Goal: Task Accomplishment & Management: Use online tool/utility

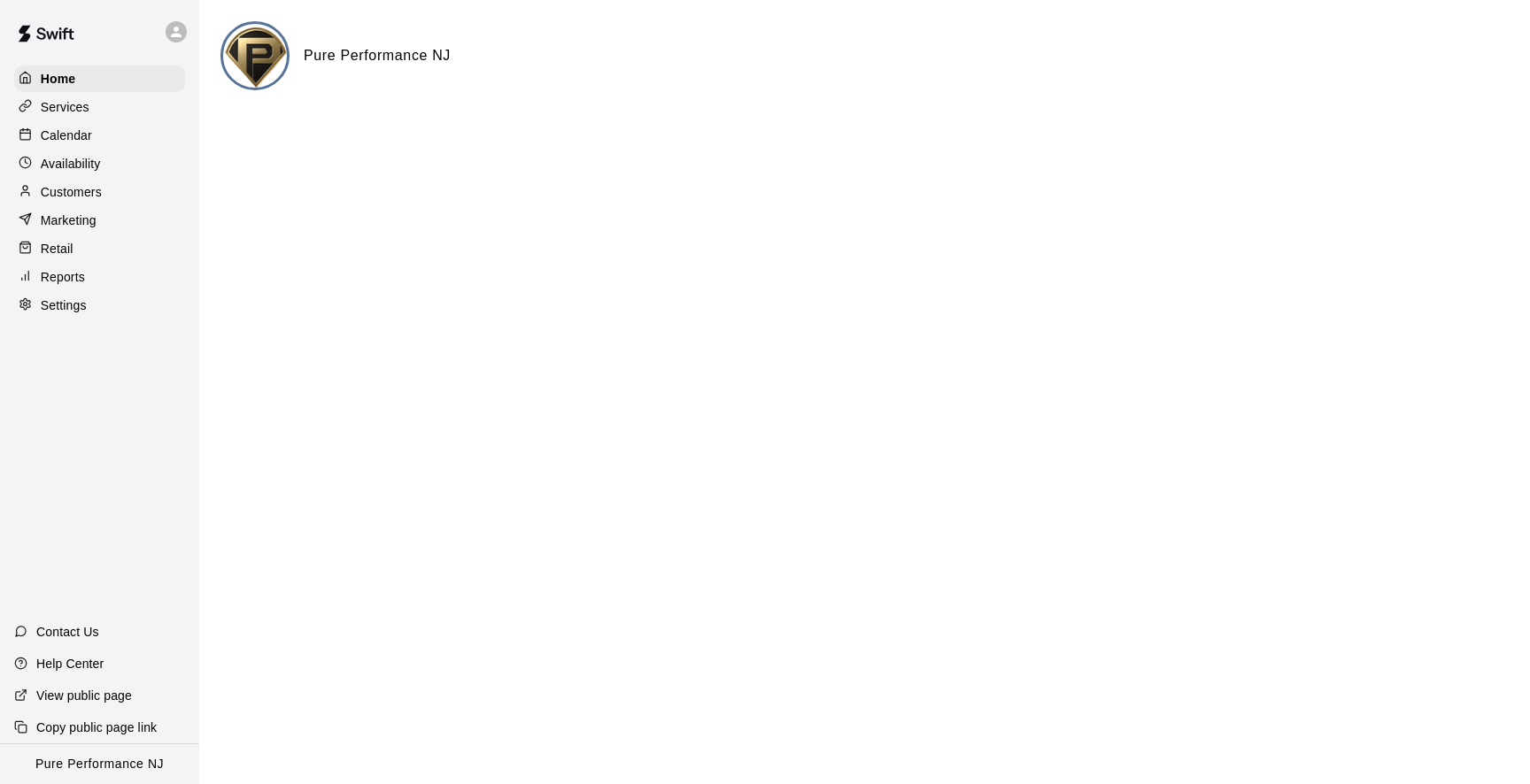
click at [140, 42] on div at bounding box center [100, 32] width 199 height 64
click at [187, 31] on div at bounding box center [181, 32] width 37 height 36
click at [186, 130] on icon at bounding box center [182, 135] width 14 height 14
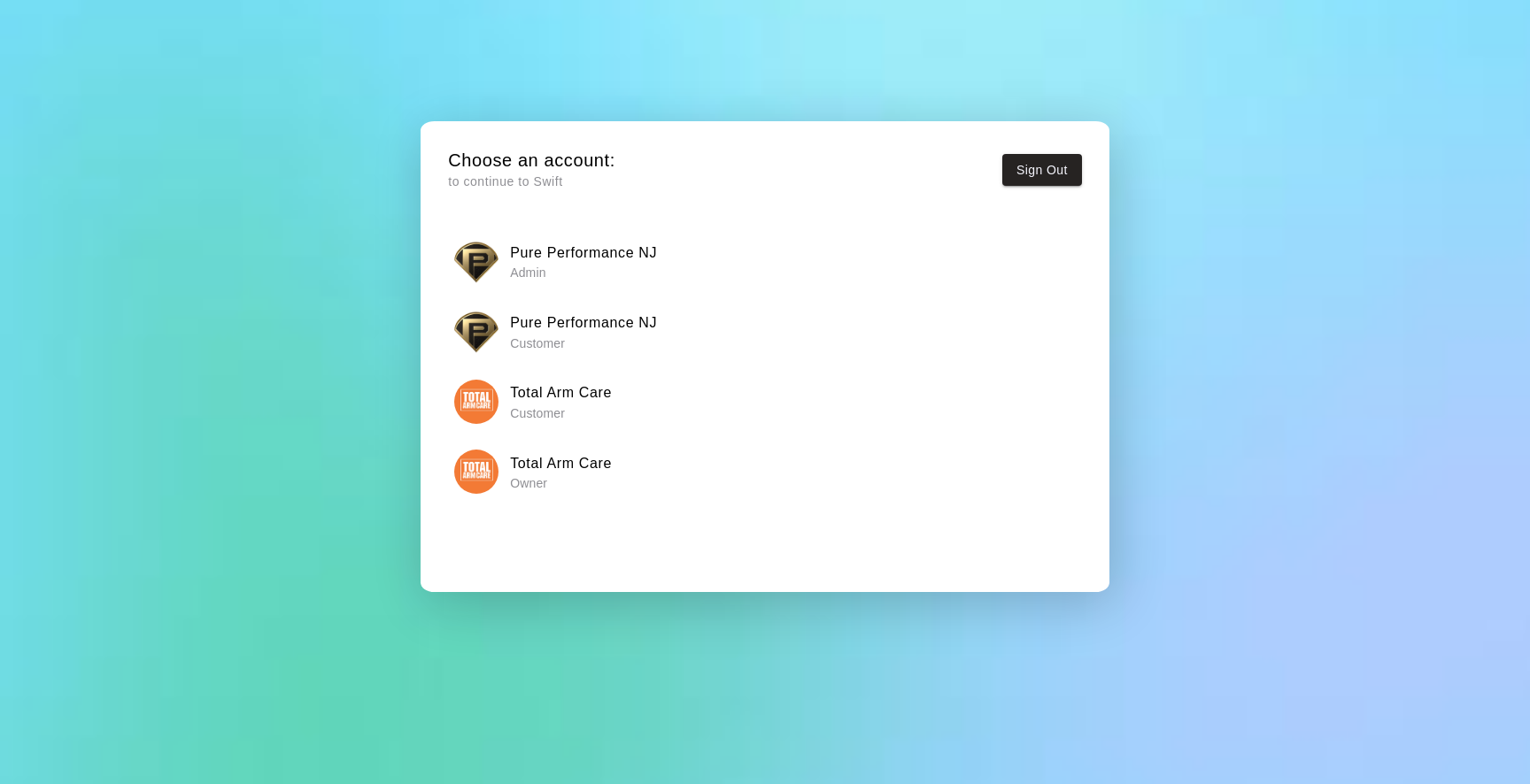
click at [473, 473] on img "button" at bounding box center [476, 471] width 44 height 44
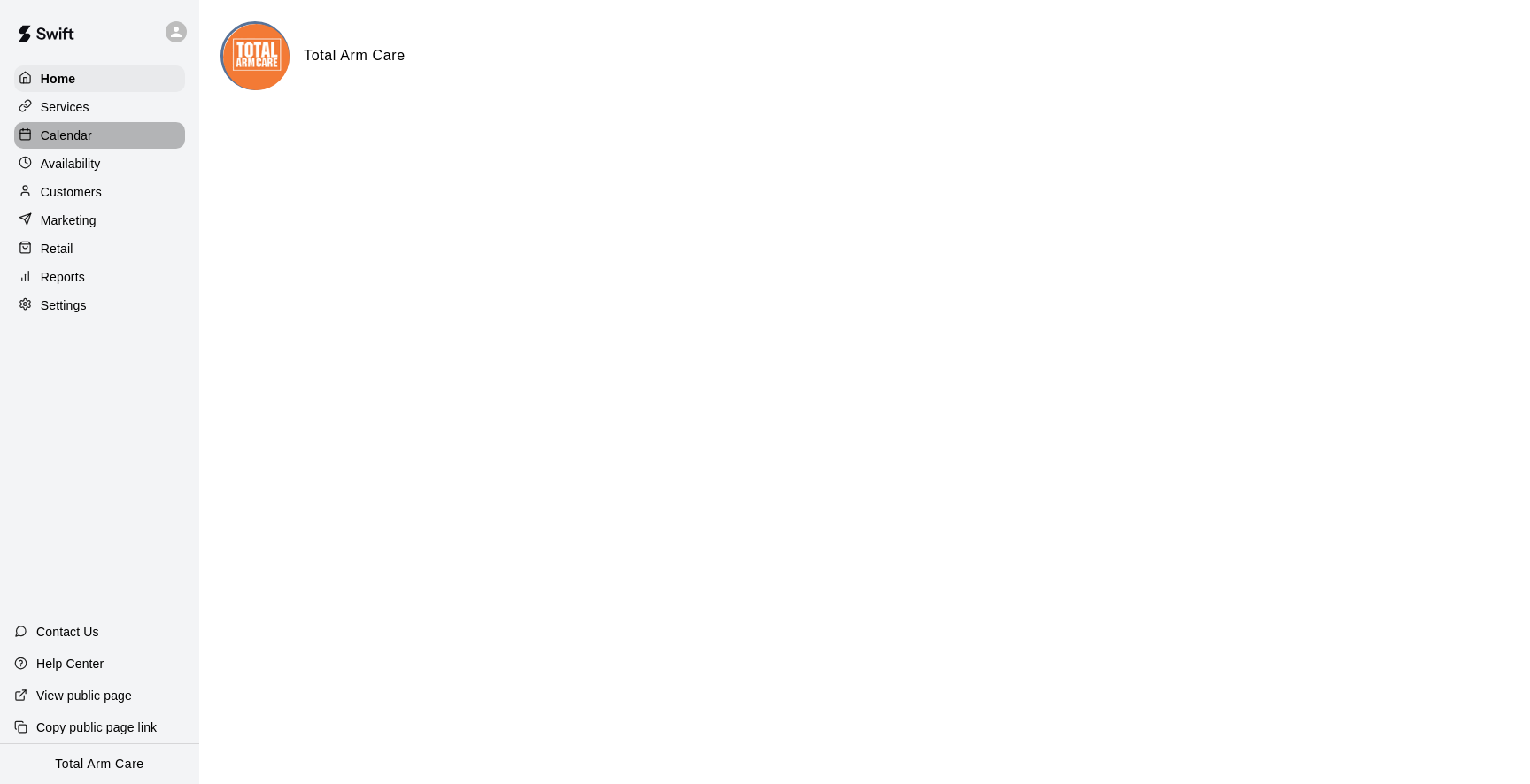
click at [93, 124] on div "Calendar" at bounding box center [99, 135] width 171 height 27
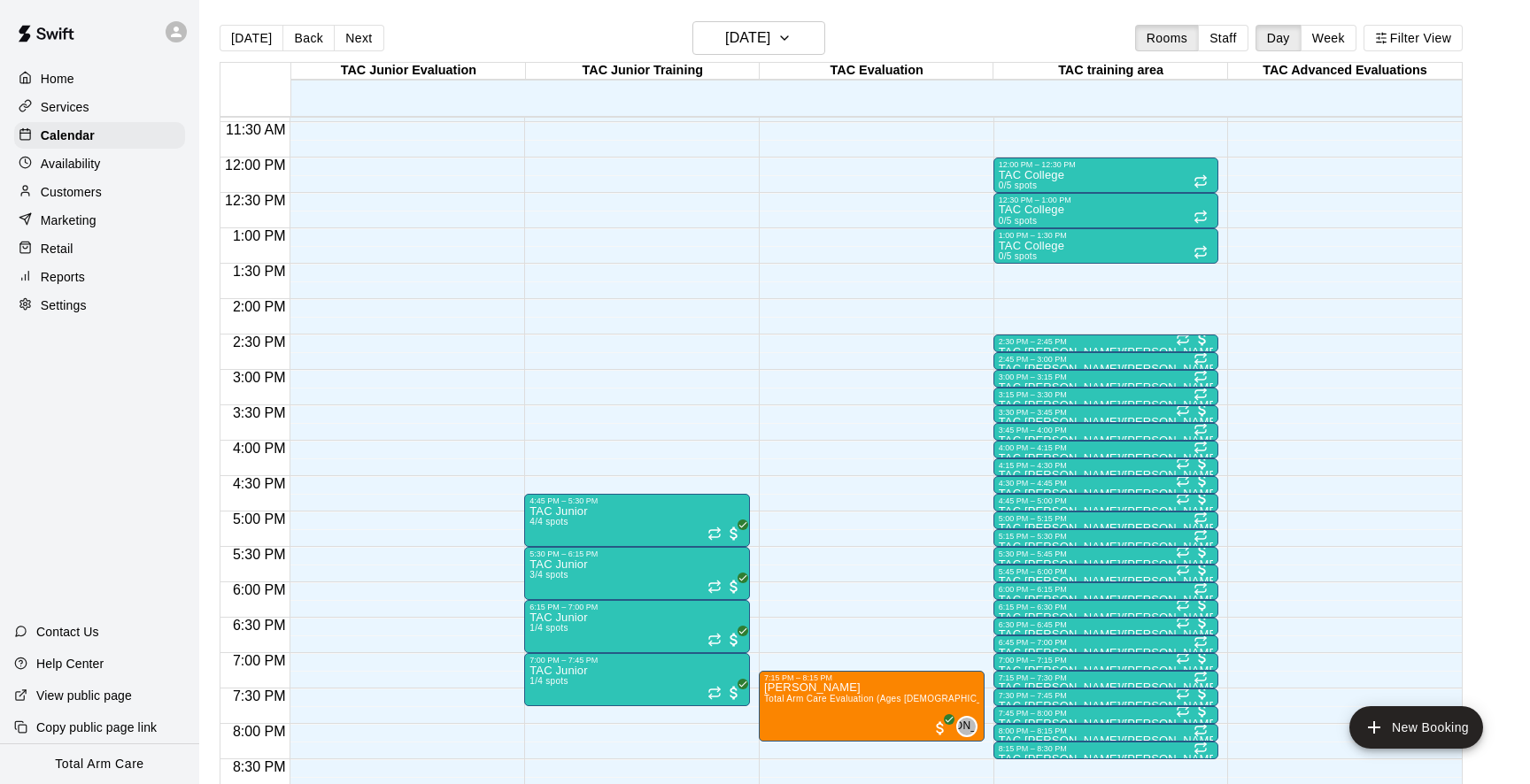
scroll to position [793, 0]
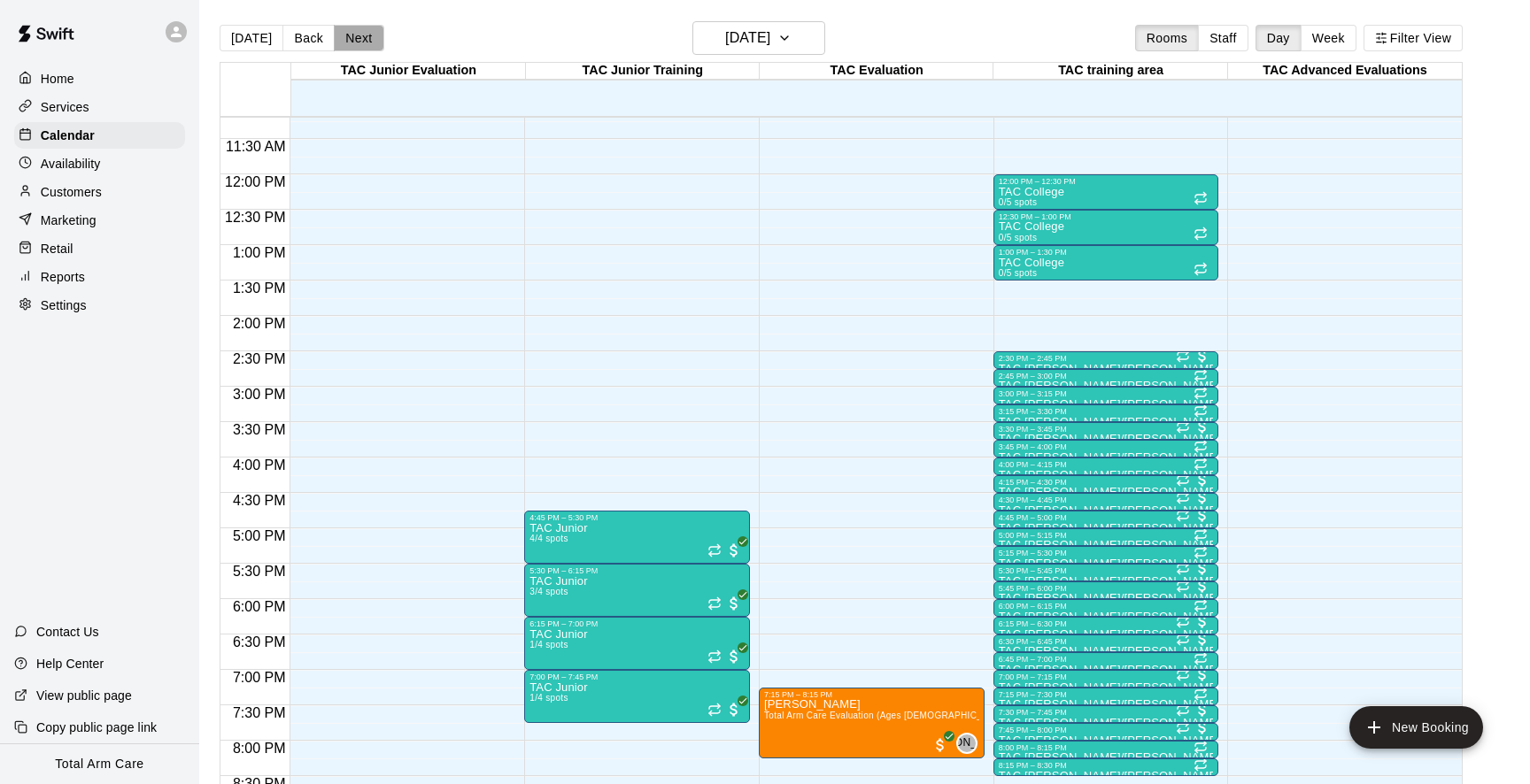
click at [360, 32] on button "Next" at bounding box center [358, 37] width 49 height 27
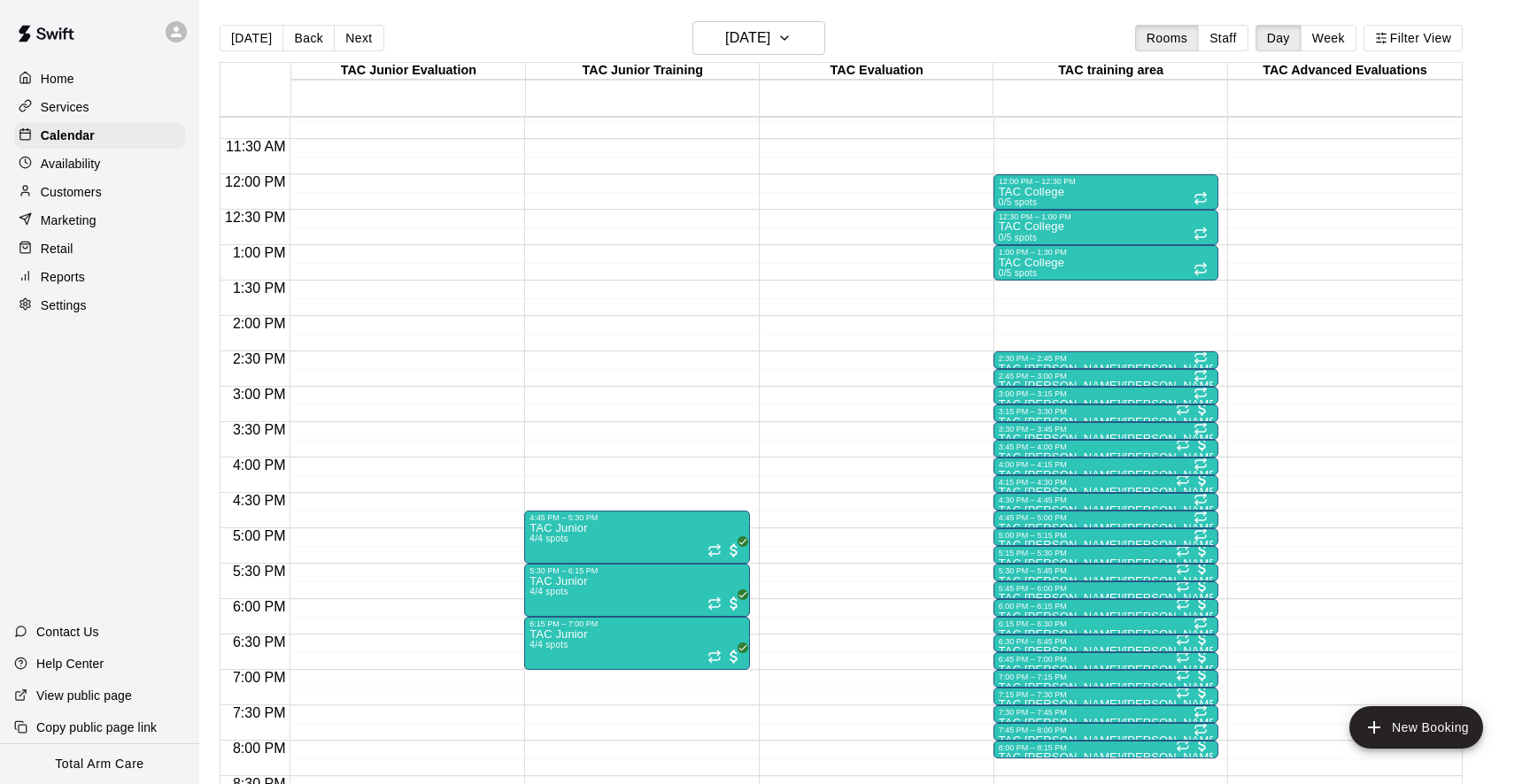
click at [360, 32] on button "Next" at bounding box center [358, 37] width 49 height 27
click at [236, 35] on button "[DATE]" at bounding box center [252, 37] width 64 height 27
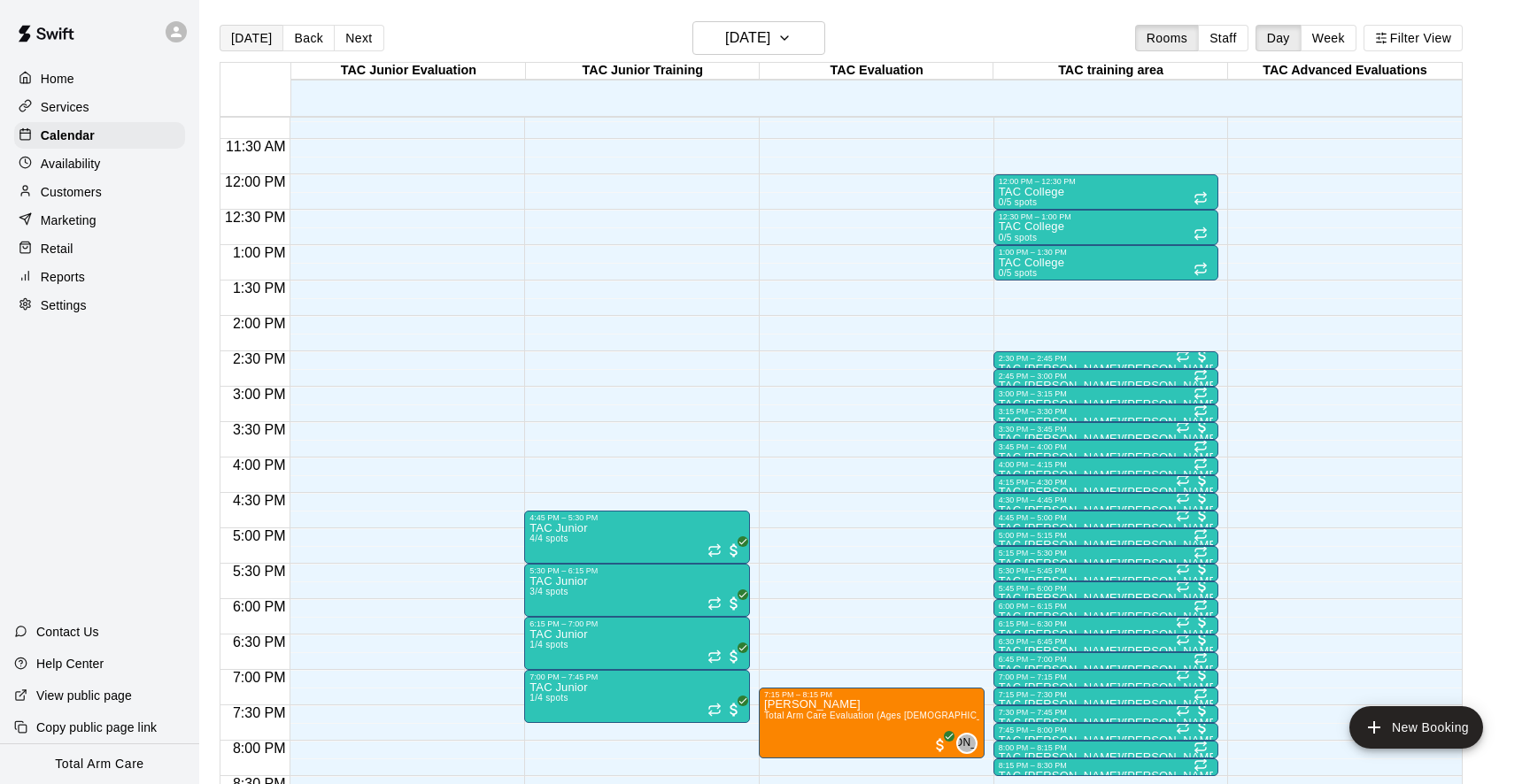
click at [243, 31] on button "[DATE]" at bounding box center [252, 37] width 64 height 27
click at [333, 44] on button "Next" at bounding box center [358, 37] width 49 height 27
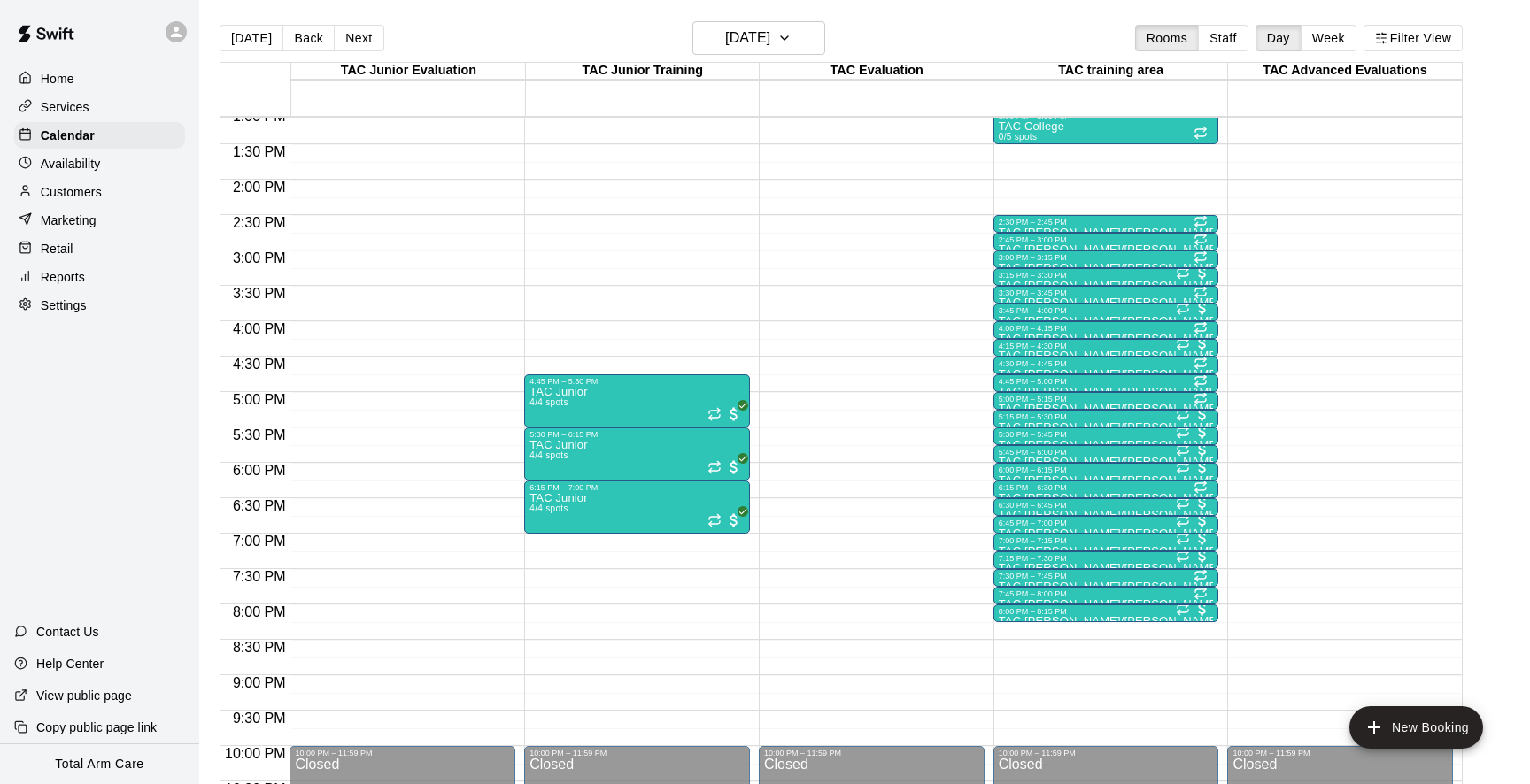
scroll to position [928, 0]
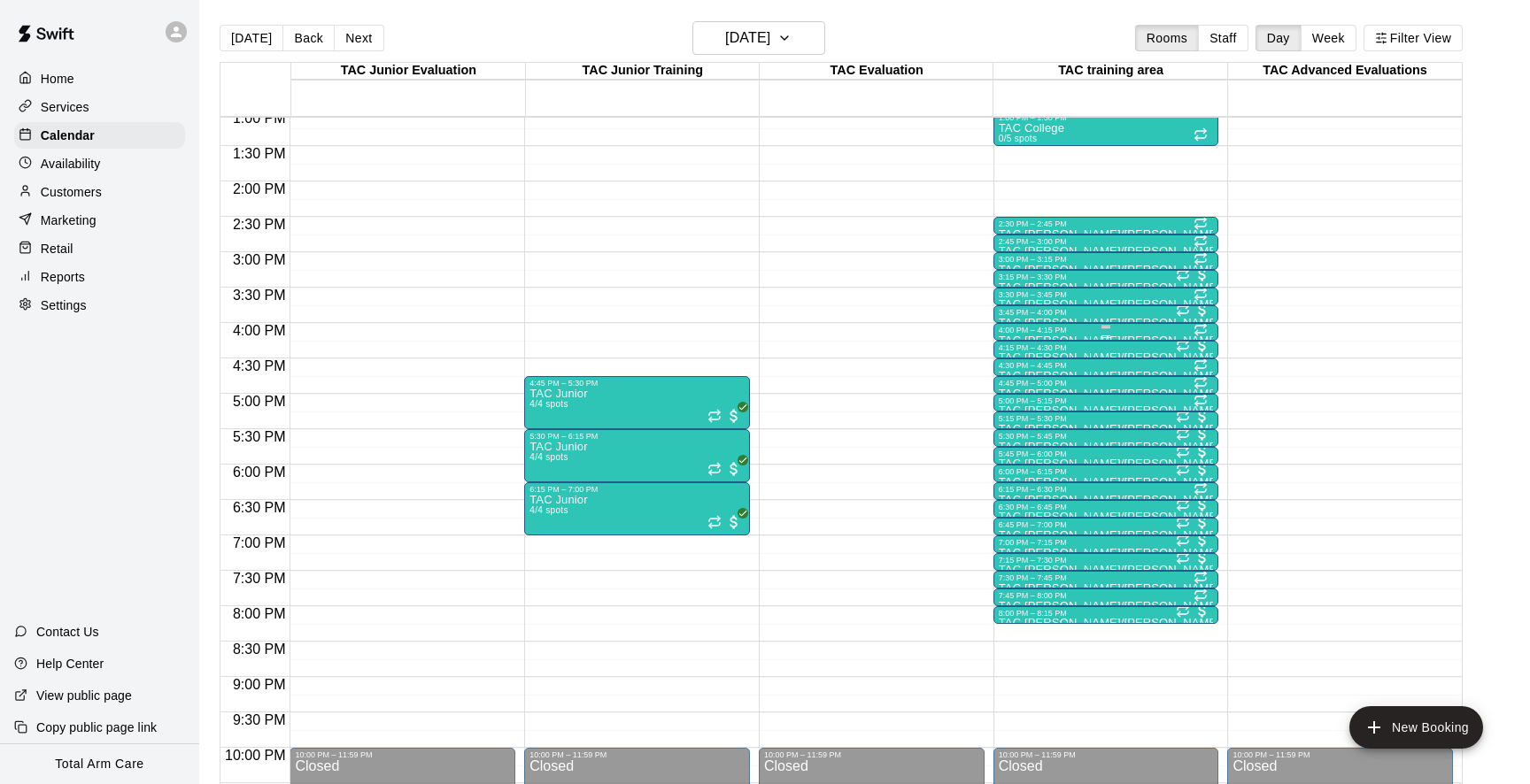
click at [1023, 332] on div "4:00 PM – 4:15 PM" at bounding box center [1107, 329] width 215 height 9
click at [1018, 388] on img "edit" at bounding box center [1017, 386] width 21 height 21
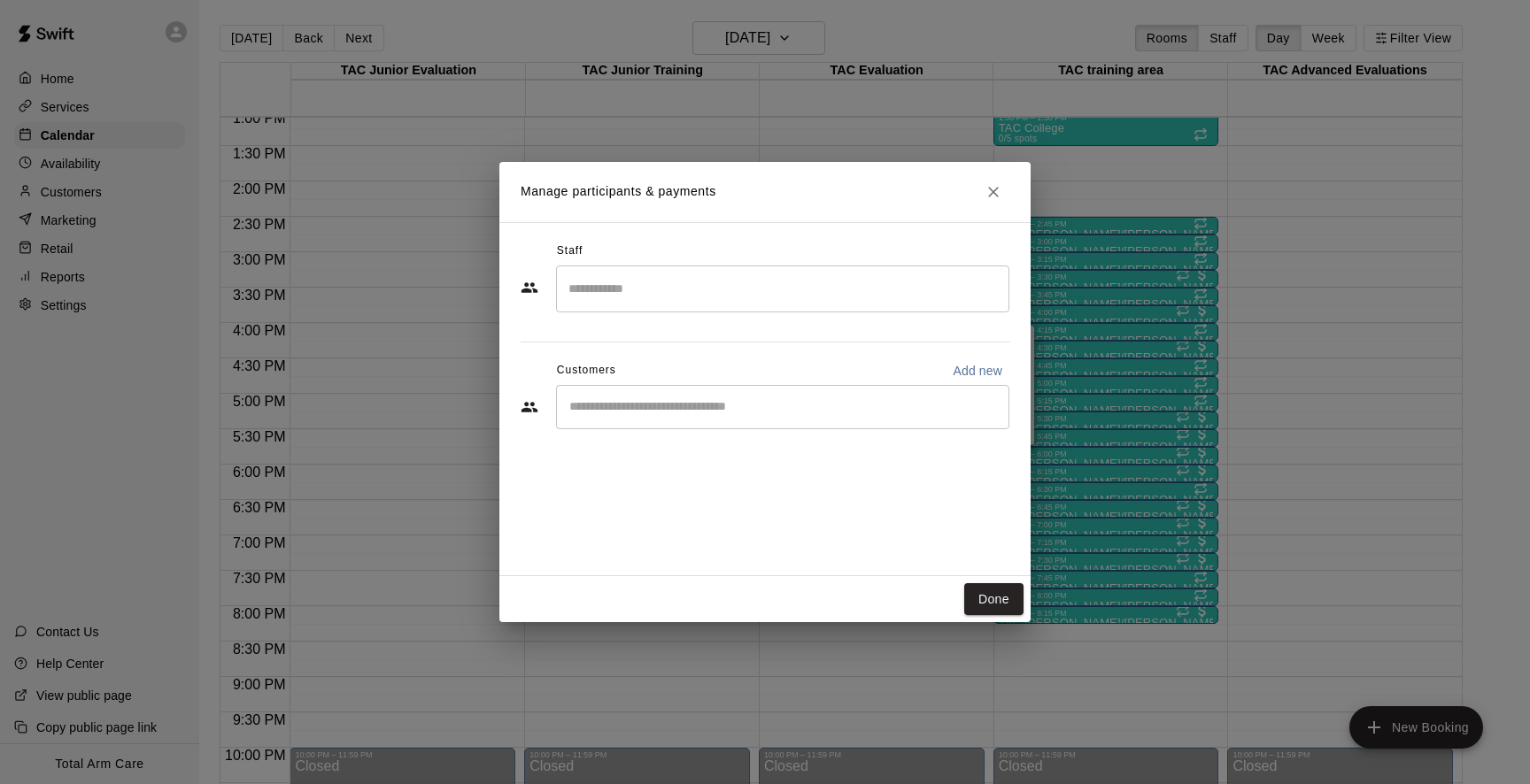
click at [763, 411] on input "Start typing to search customers..." at bounding box center [783, 407] width 438 height 18
type input "***"
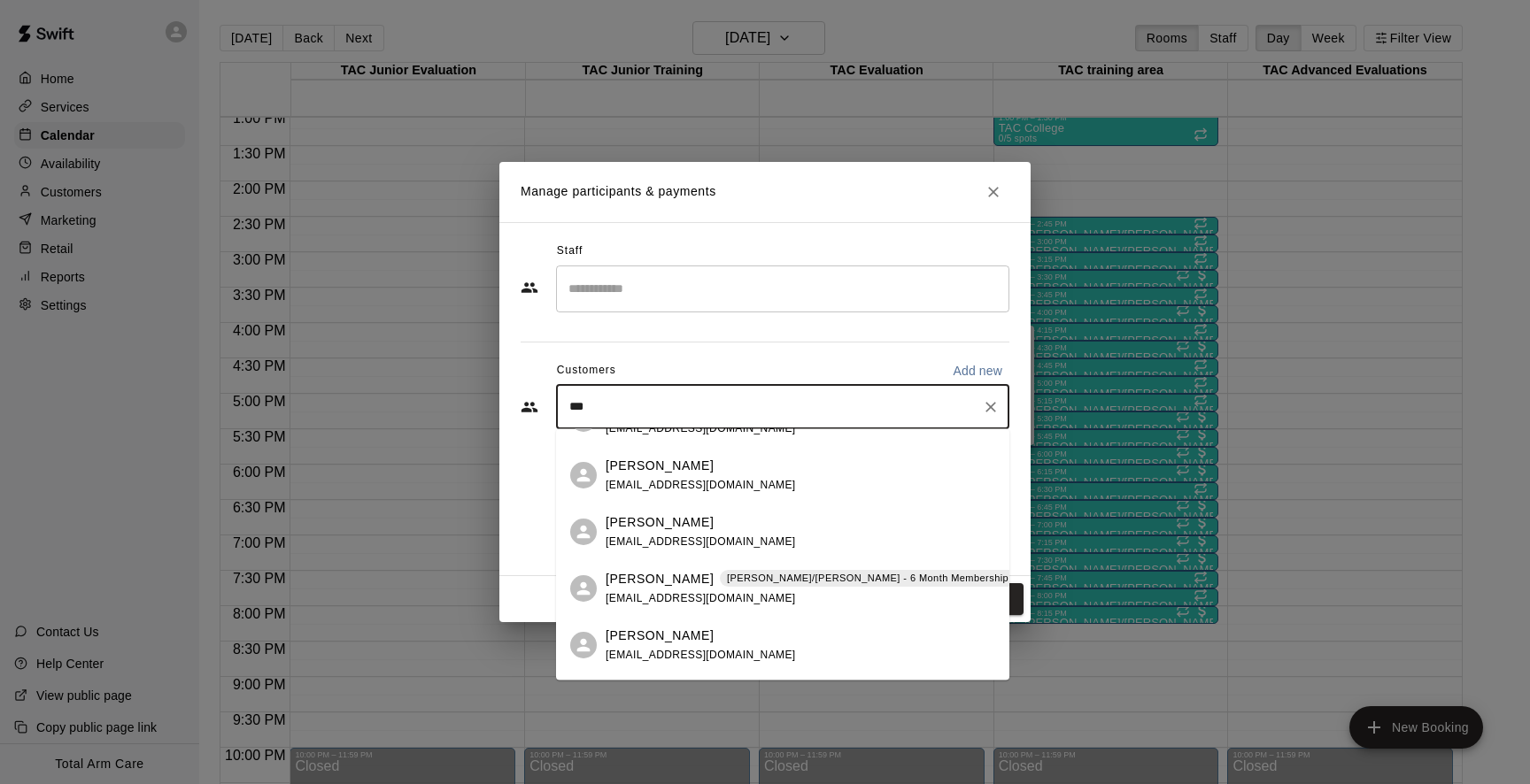
scroll to position [500, 0]
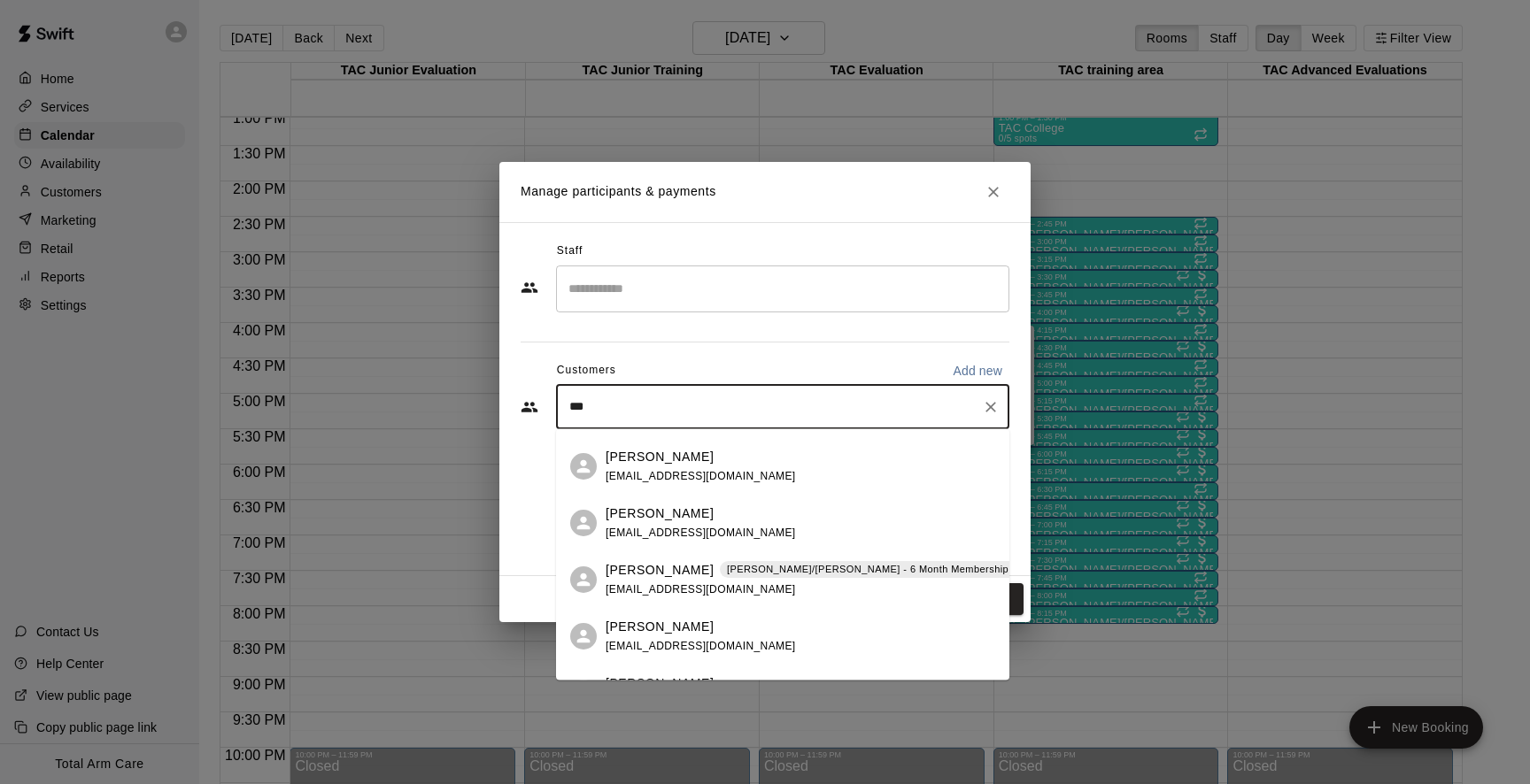
click at [631, 582] on div "[PERSON_NAME] [PERSON_NAME]/[PERSON_NAME] - 6 Month Membership - 2x per week [E…" at bounding box center [843, 580] width 476 height 38
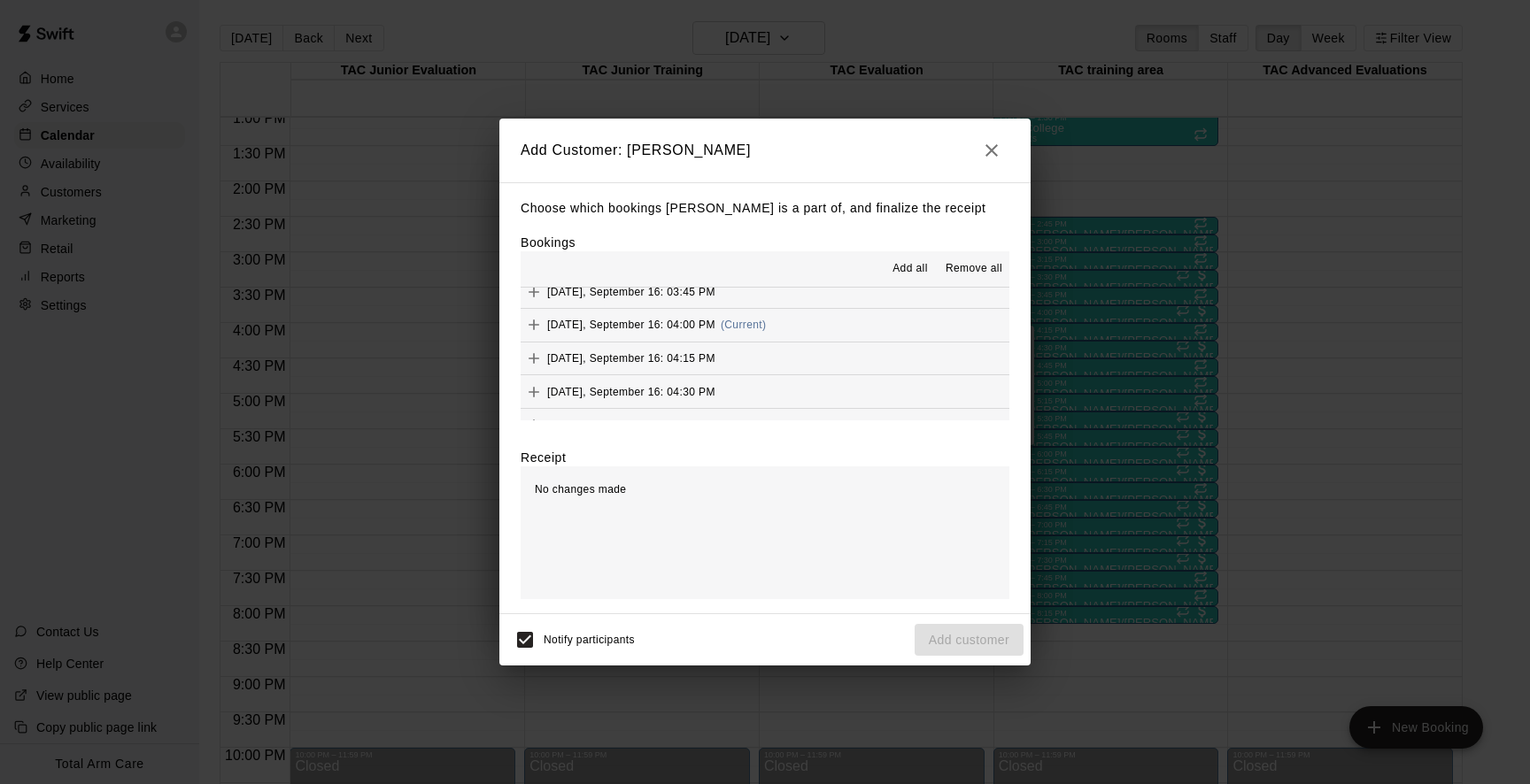
scroll to position [982, 0]
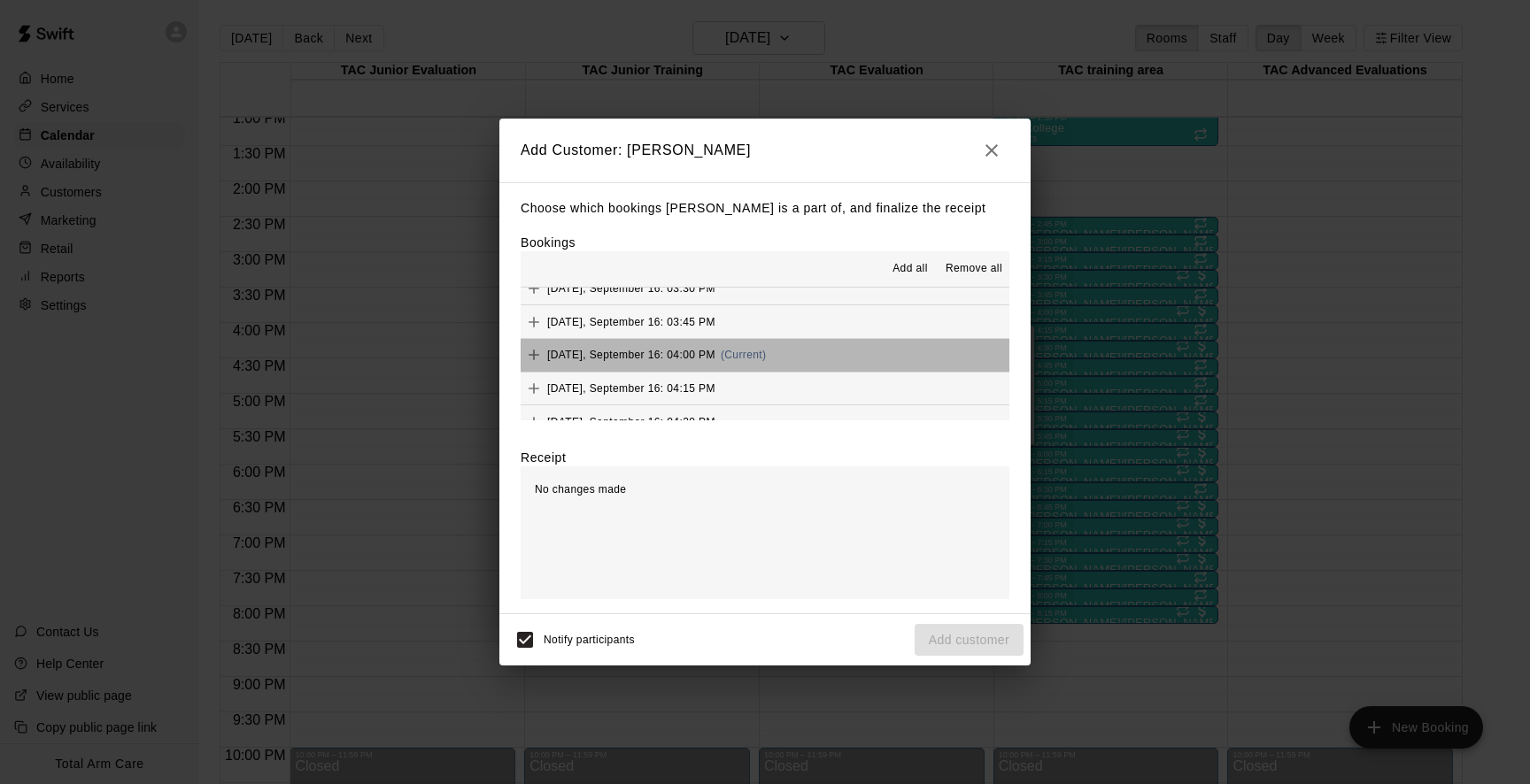
click at [781, 350] on button "[DATE], September 16: 04:00 PM (Current)" at bounding box center [765, 355] width 489 height 33
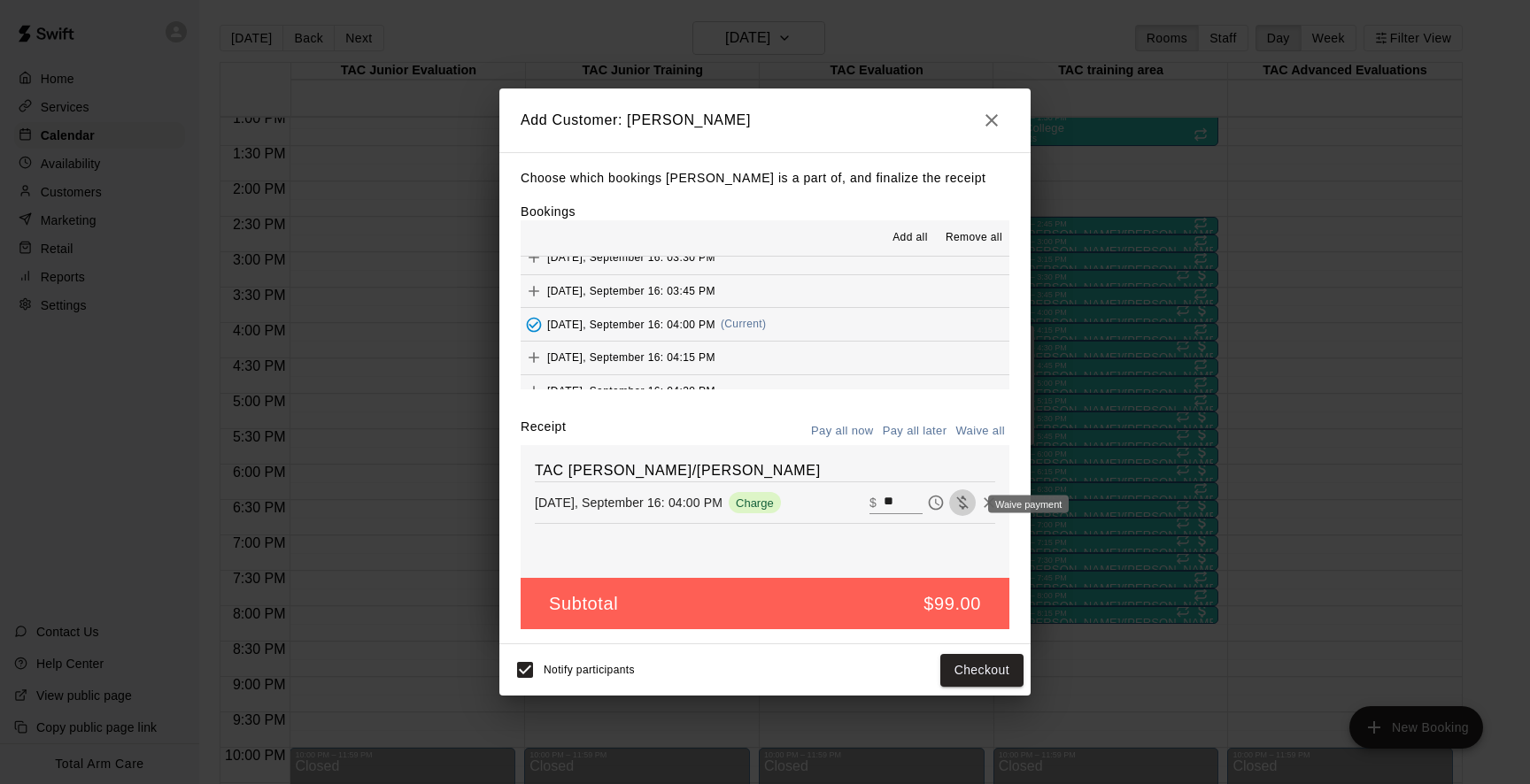
click at [969, 505] on icon "Waive payment" at bounding box center [963, 503] width 18 height 18
type input "*"
click at [944, 661] on button "Add customer" at bounding box center [969, 670] width 109 height 33
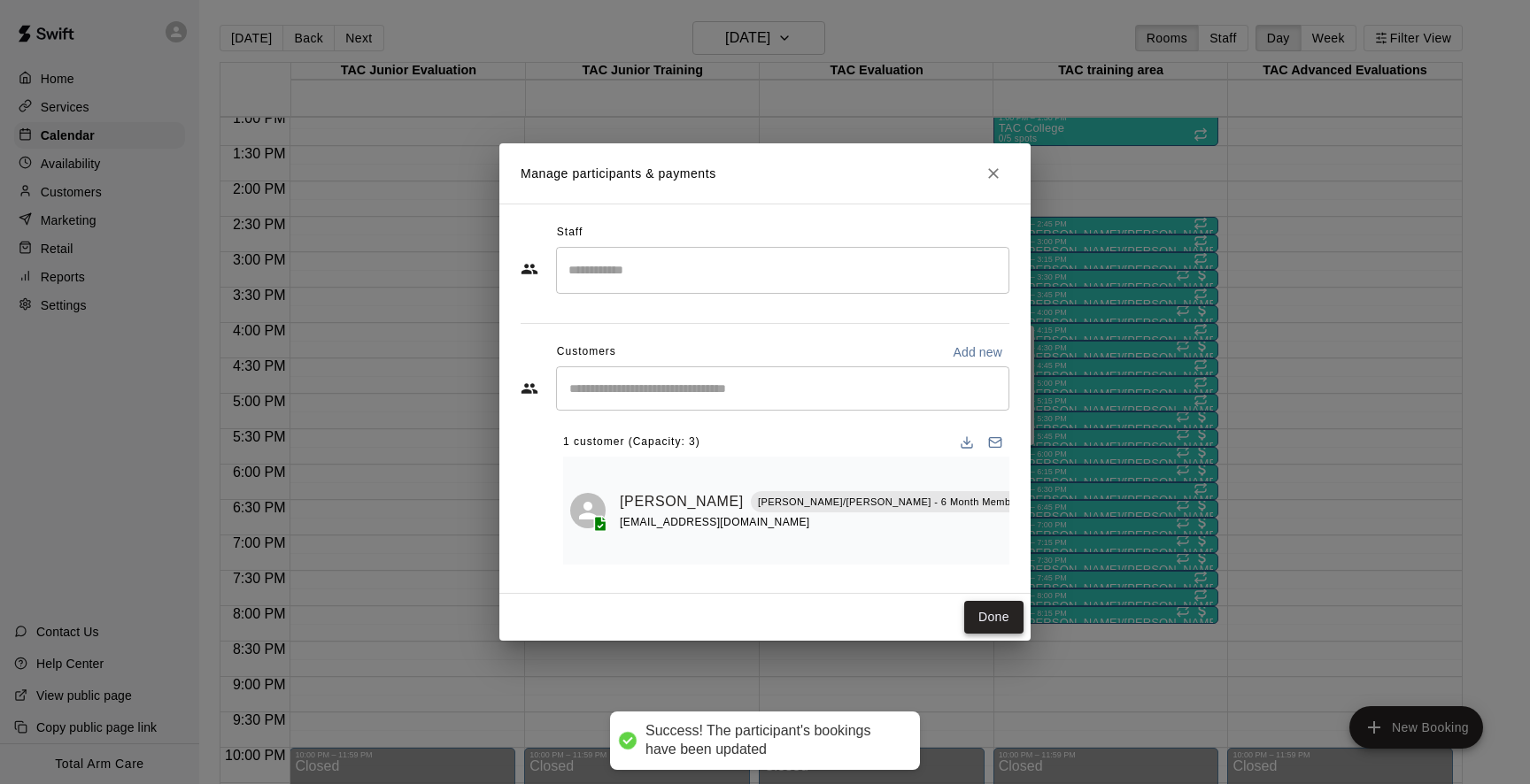
click at [990, 611] on button "Done" at bounding box center [994, 617] width 59 height 33
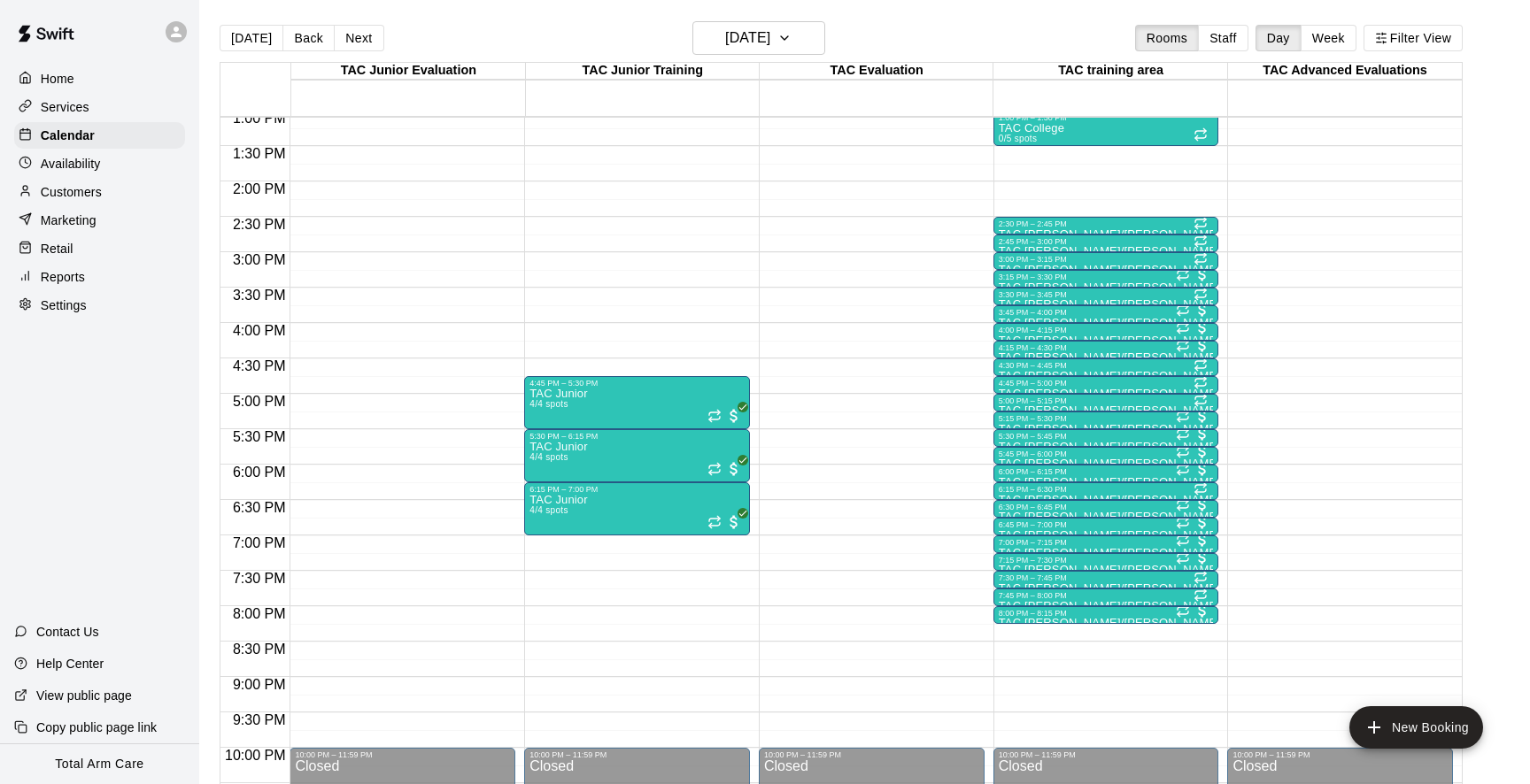
click at [177, 28] on icon at bounding box center [176, 32] width 11 height 11
click at [272, 129] on p "Switch Facility" at bounding box center [242, 135] width 81 height 18
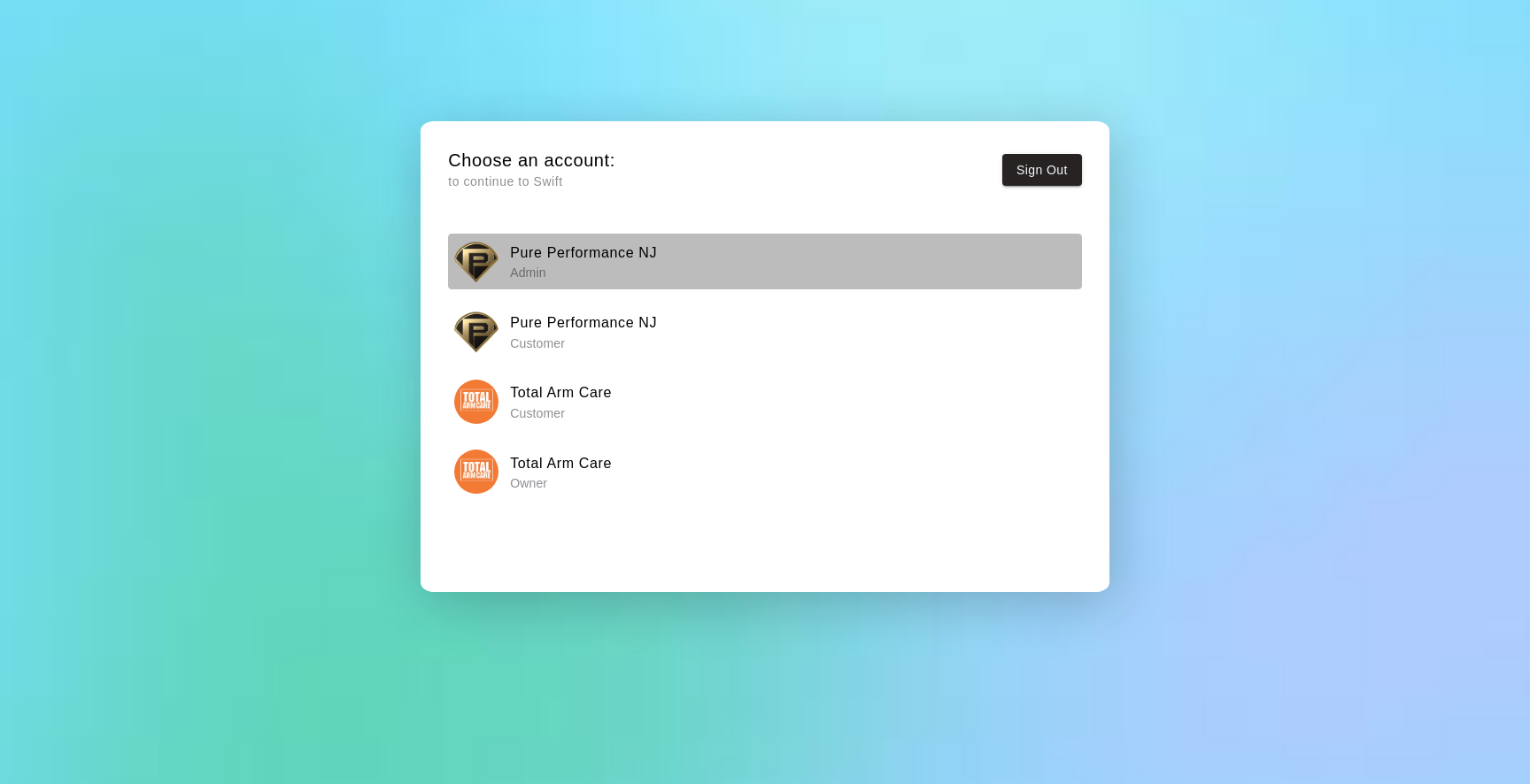
click at [508, 251] on div "Pure Performance NJ Admin" at bounding box center [765, 261] width 621 height 44
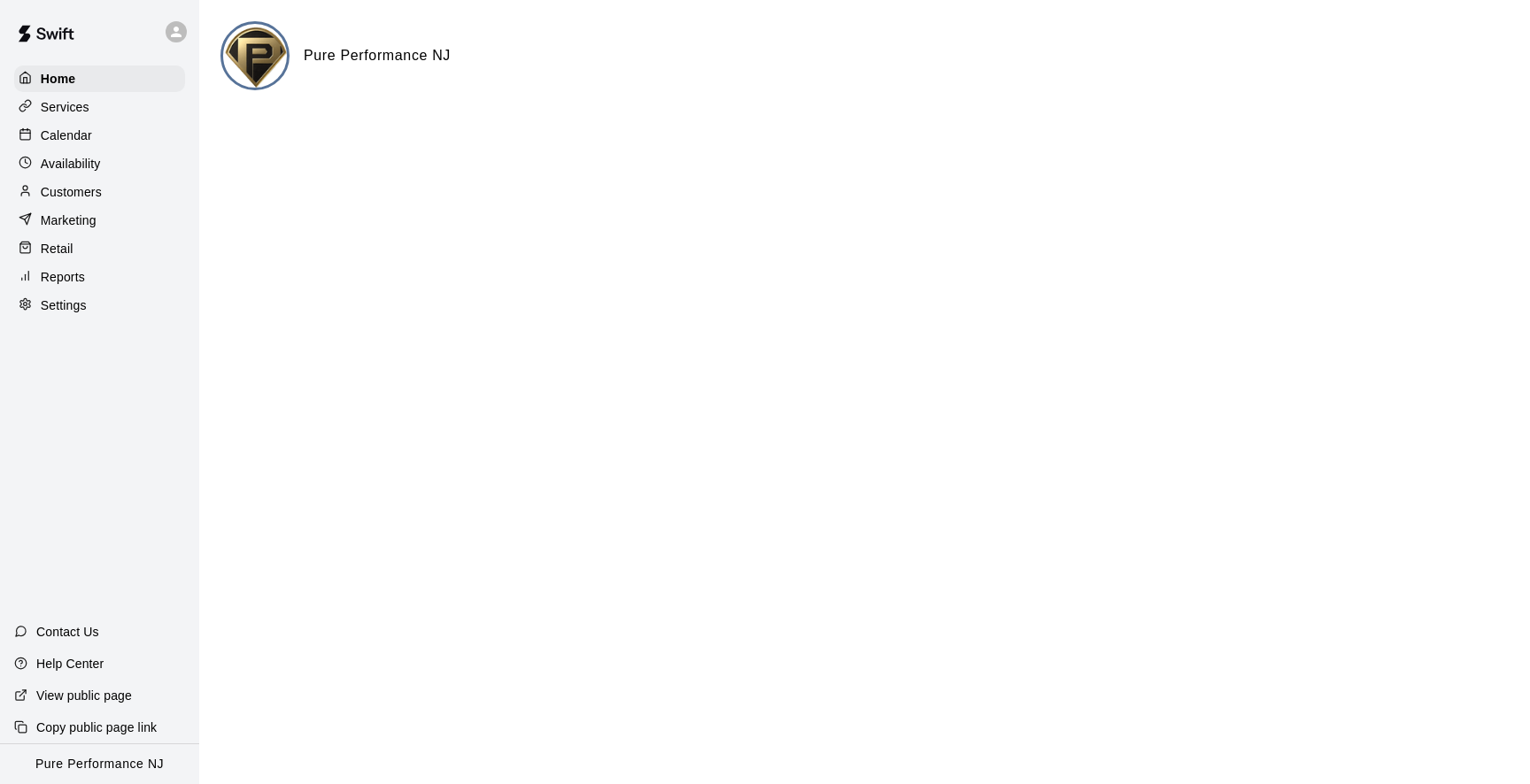
click at [53, 269] on p "Reports" at bounding box center [62, 277] width 44 height 18
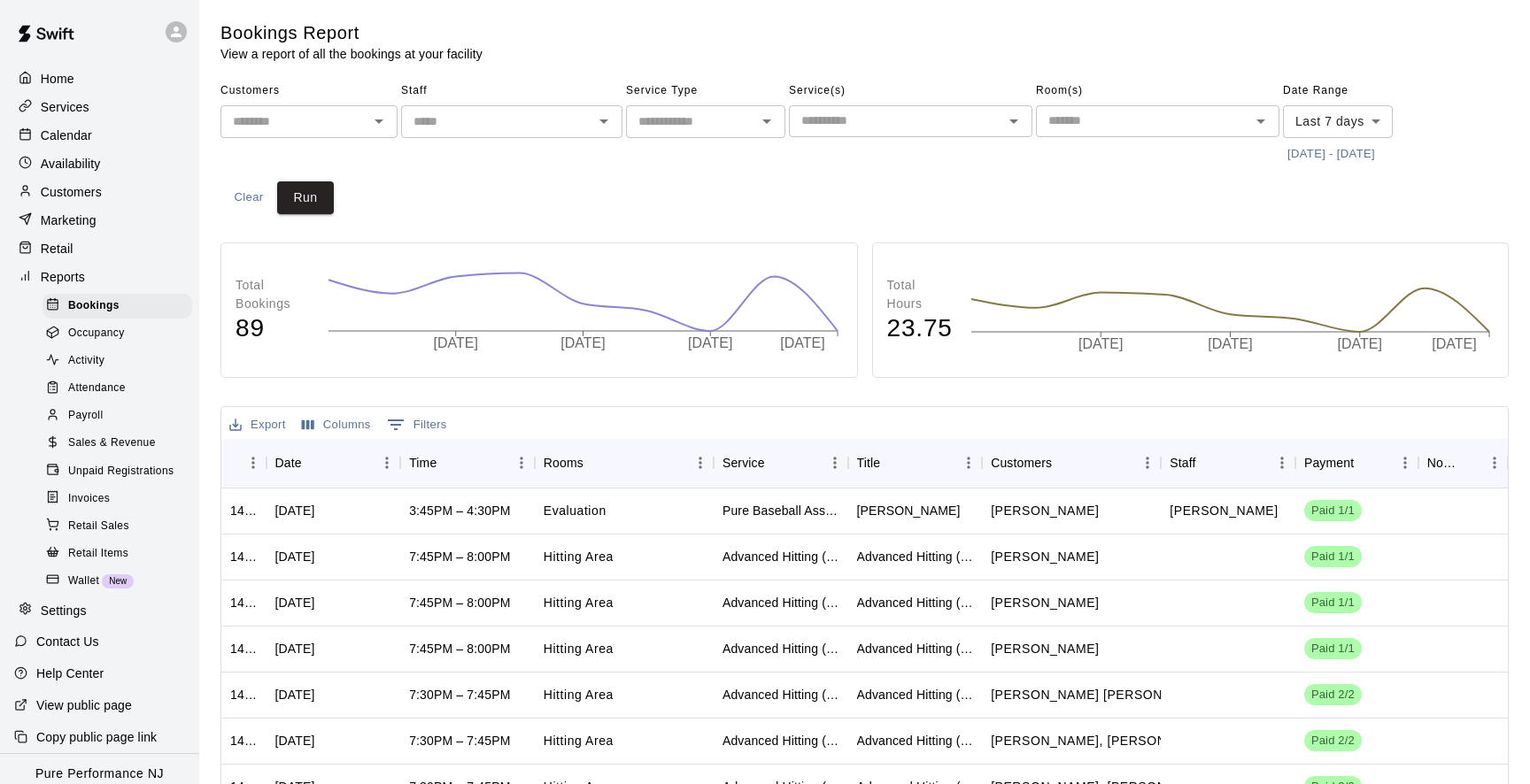
click at [86, 231] on div "Marketing" at bounding box center [99, 220] width 171 height 27
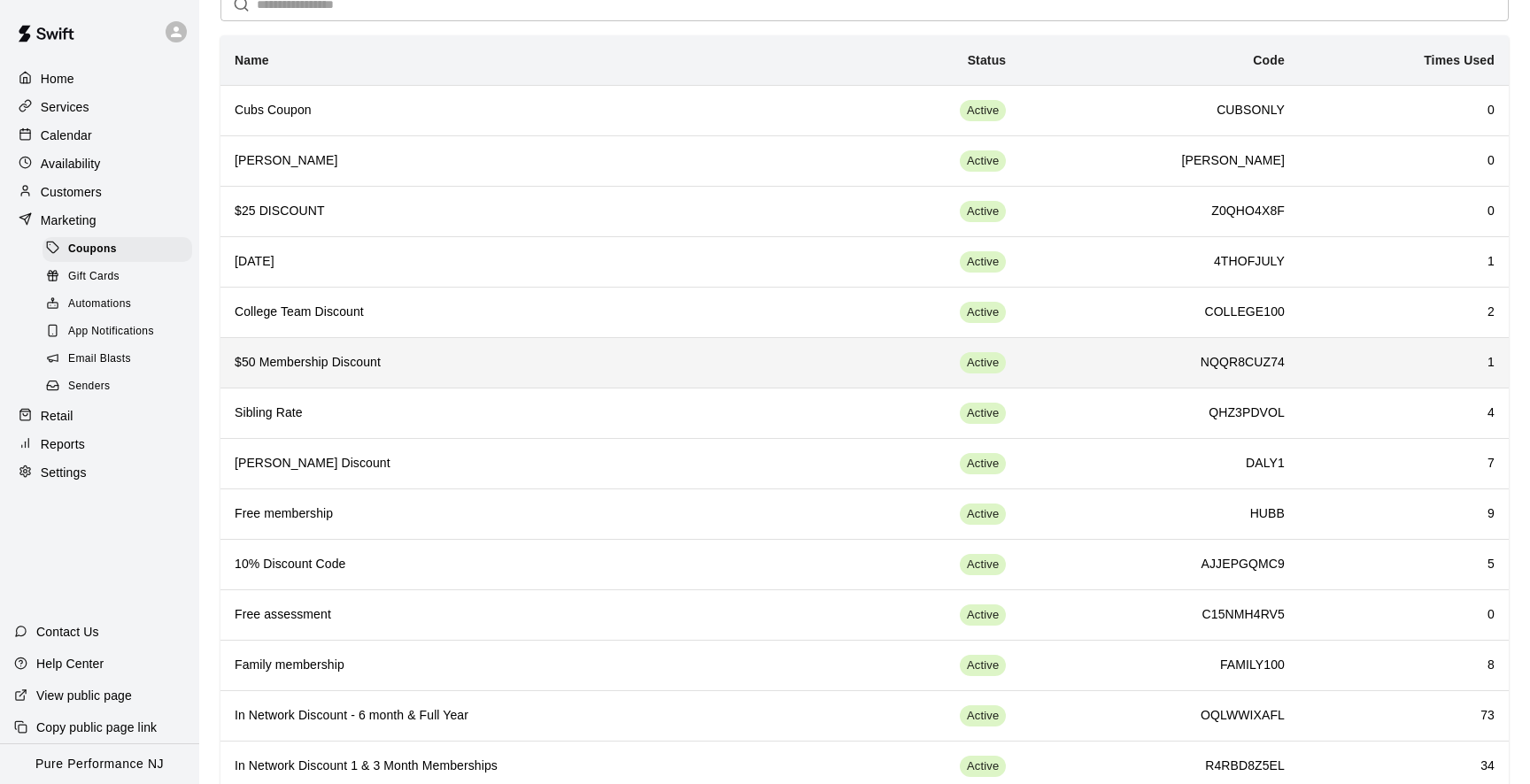
scroll to position [131, 0]
